Goal: Transaction & Acquisition: Purchase product/service

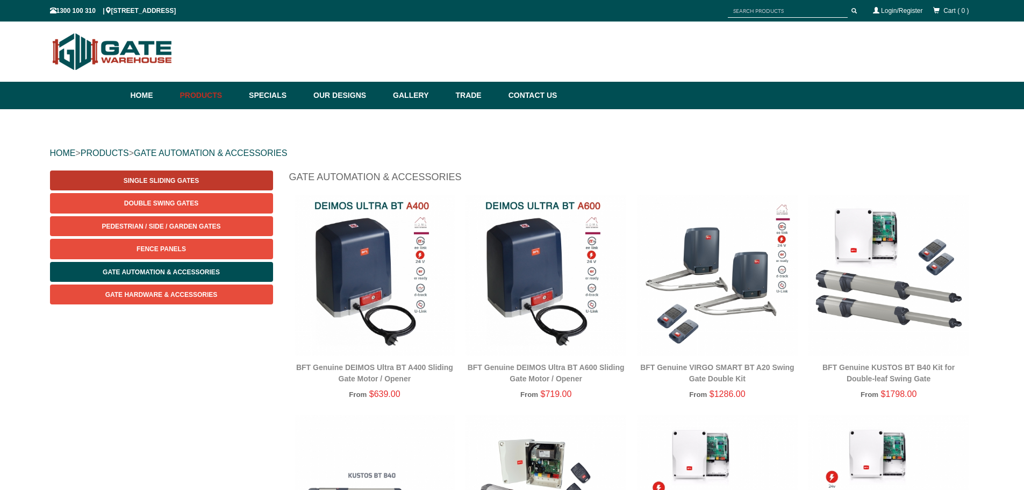
click at [169, 184] on link "Single Sliding Gates" at bounding box center [161, 180] width 223 height 20
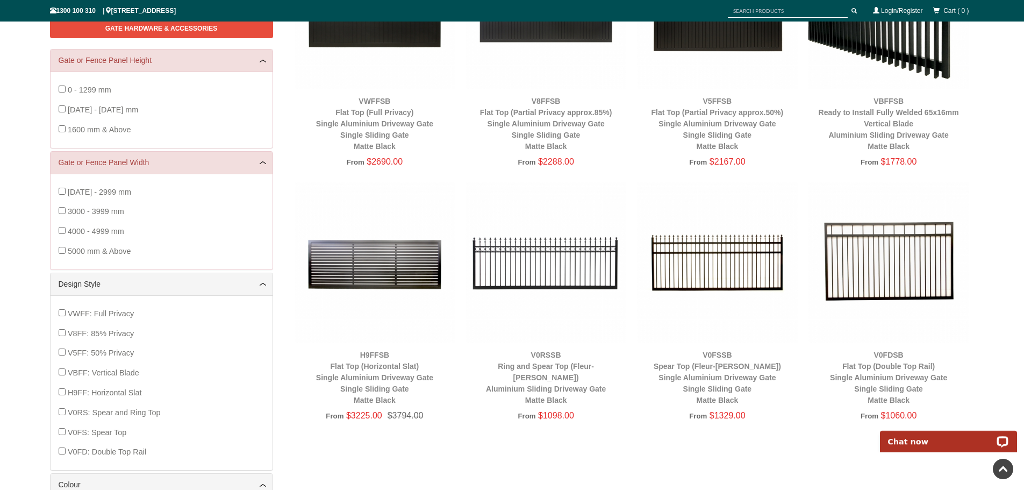
scroll to position [350, 0]
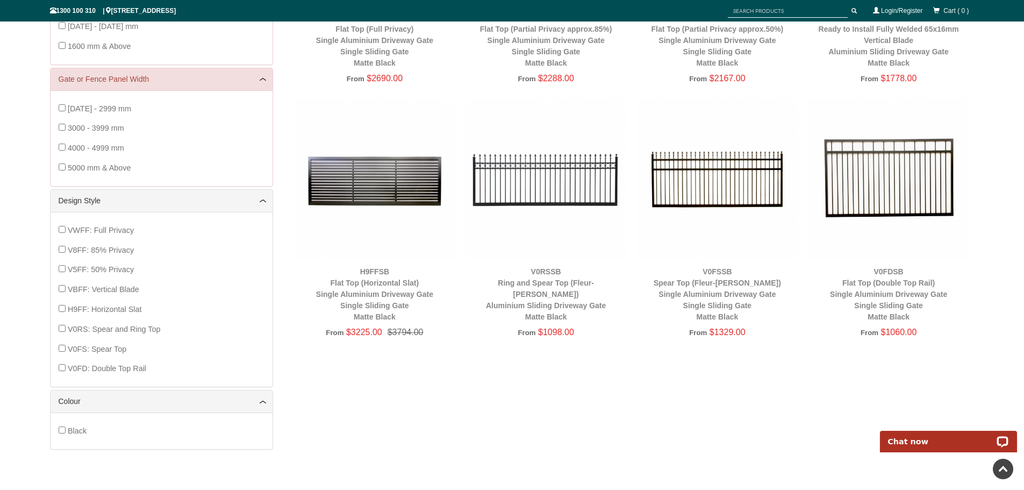
click at [561, 289] on div "V0RSSB Ring and Spear Top (Fleur-[PERSON_NAME]) Aluminium Sliding Driveway Gate…" at bounding box center [546, 294] width 161 height 56
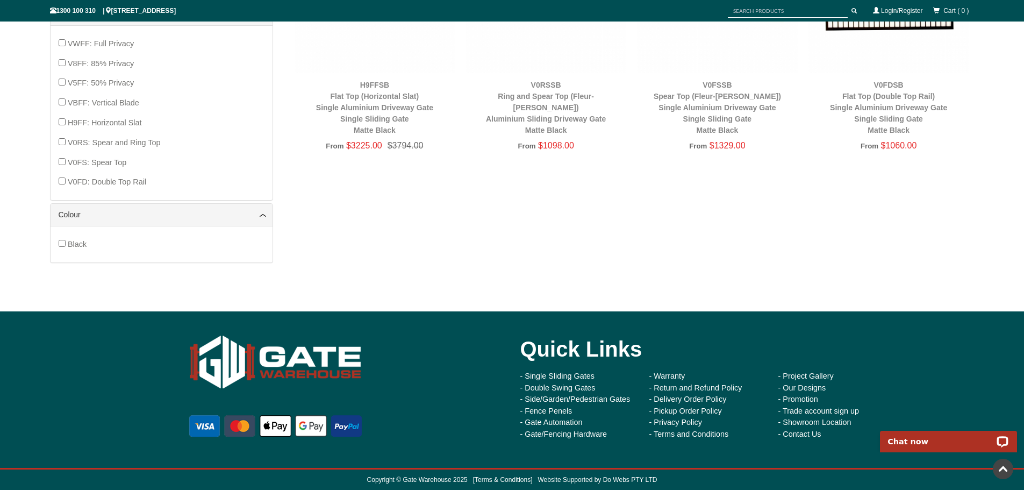
scroll to position [213, 0]
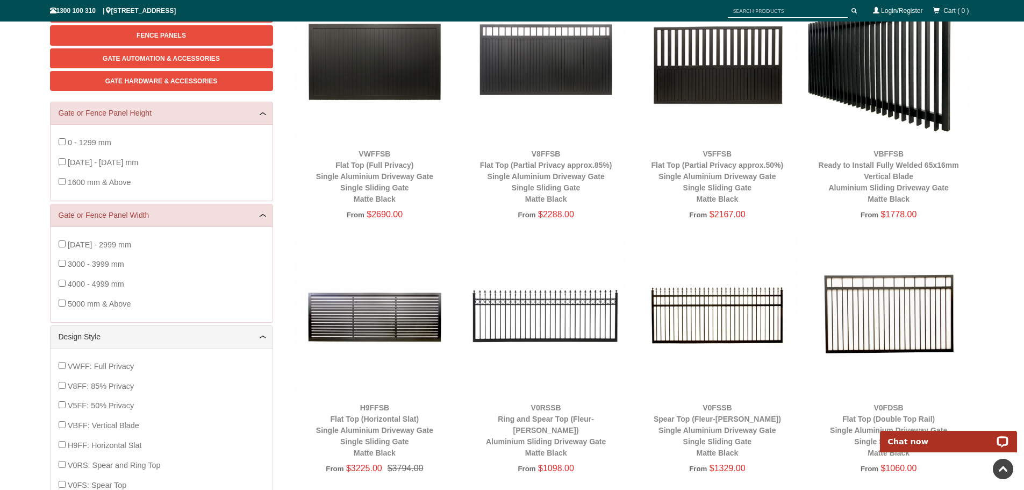
click at [547, 306] on img at bounding box center [546, 315] width 161 height 161
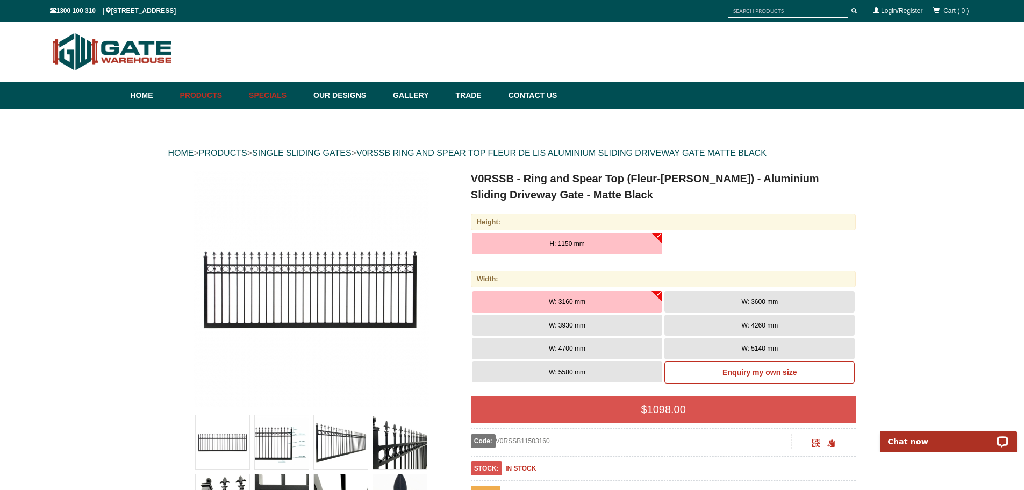
click at [270, 94] on link "Specials" at bounding box center [276, 95] width 65 height 27
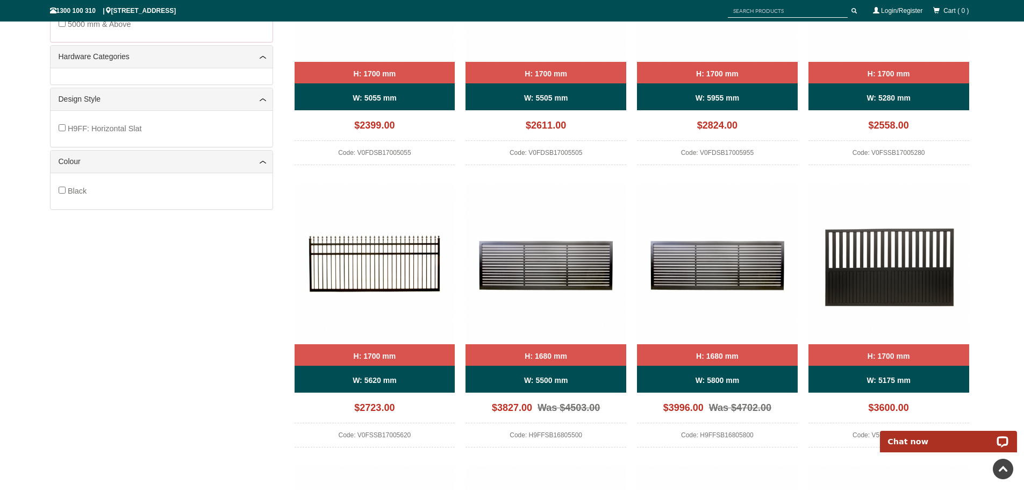
scroll to position [219, 0]
